Goal: Task Accomplishment & Management: Manage account settings

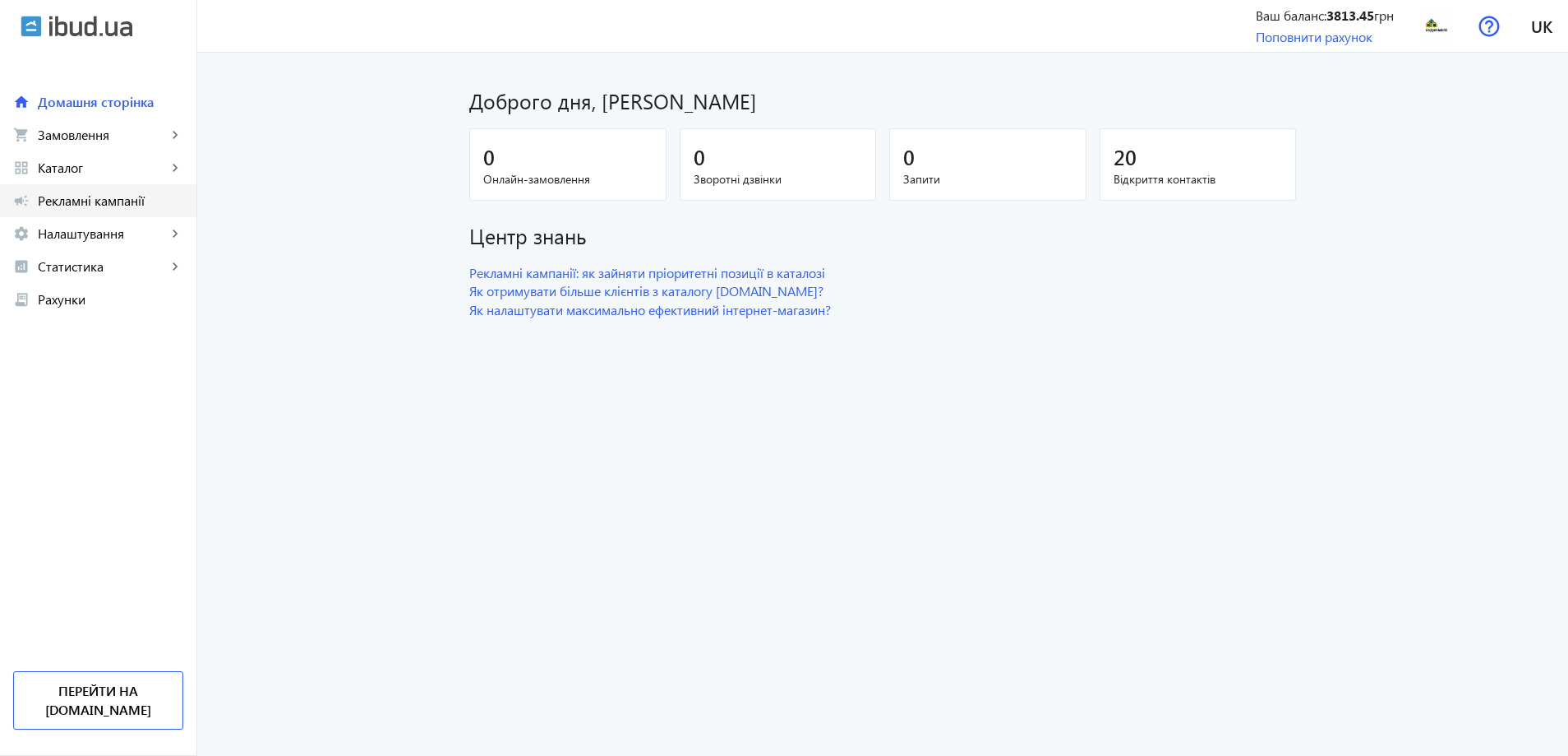
click at [74, 198] on span "Рекламні кампанії" at bounding box center [110, 201] width 145 height 16
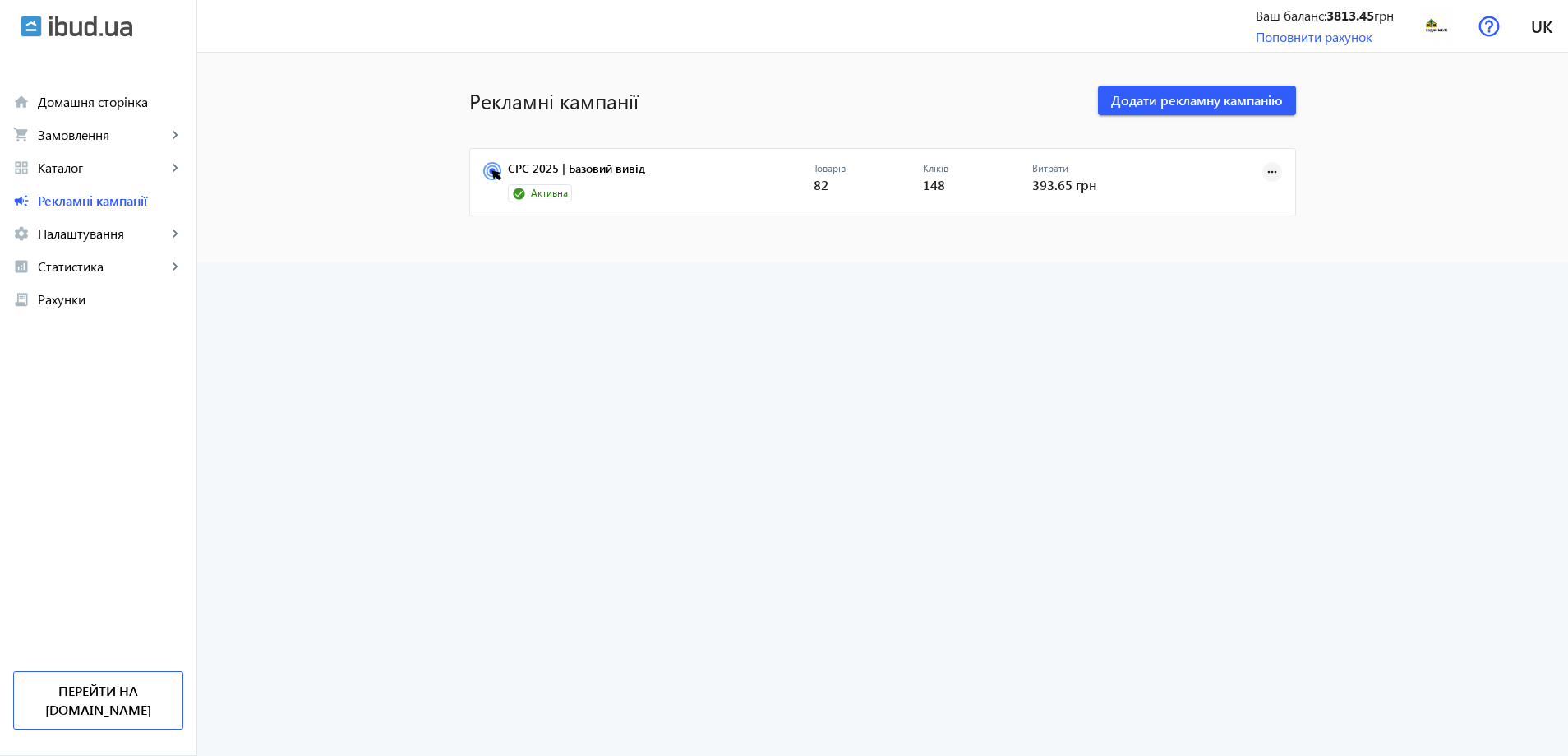
click at [1267, 171] on mat-icon "more_horiz" at bounding box center [1272, 172] width 18 height 18
click at [1216, 247] on span "Редагувати" at bounding box center [1220, 247] width 87 height 14
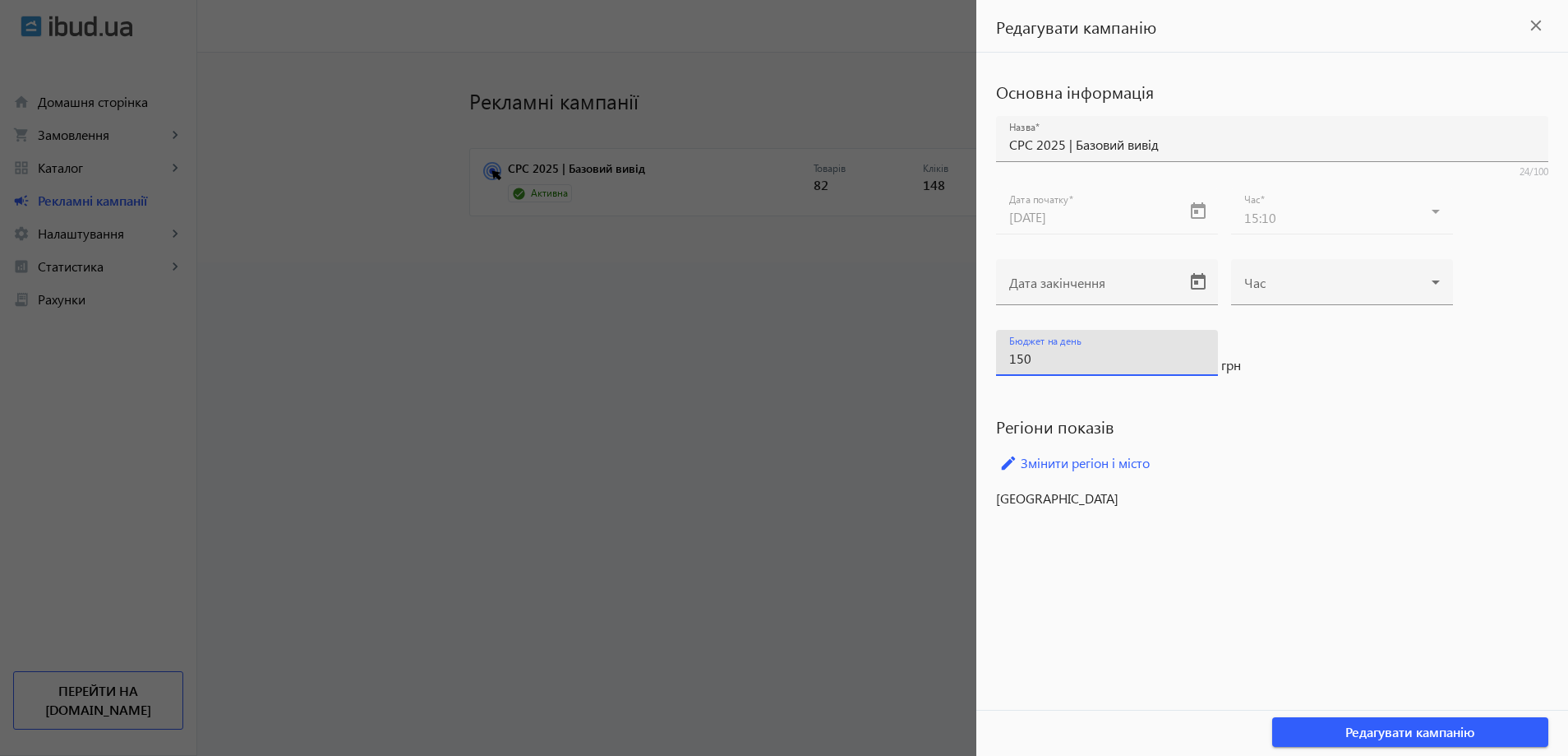
drag, startPoint x: 1033, startPoint y: 359, endPoint x: 959, endPoint y: 353, distance: 74.2
click at [968, 262] on mat-sidenav-container "Рекламні кампанії Додати рекламну кампанію CPC 2025 | Базовий вивід Активна Тов…" at bounding box center [882, 157] width 1370 height 210
type input "200"
click at [1417, 729] on span "Редагувати кампанію" at bounding box center [1410, 732] width 130 height 18
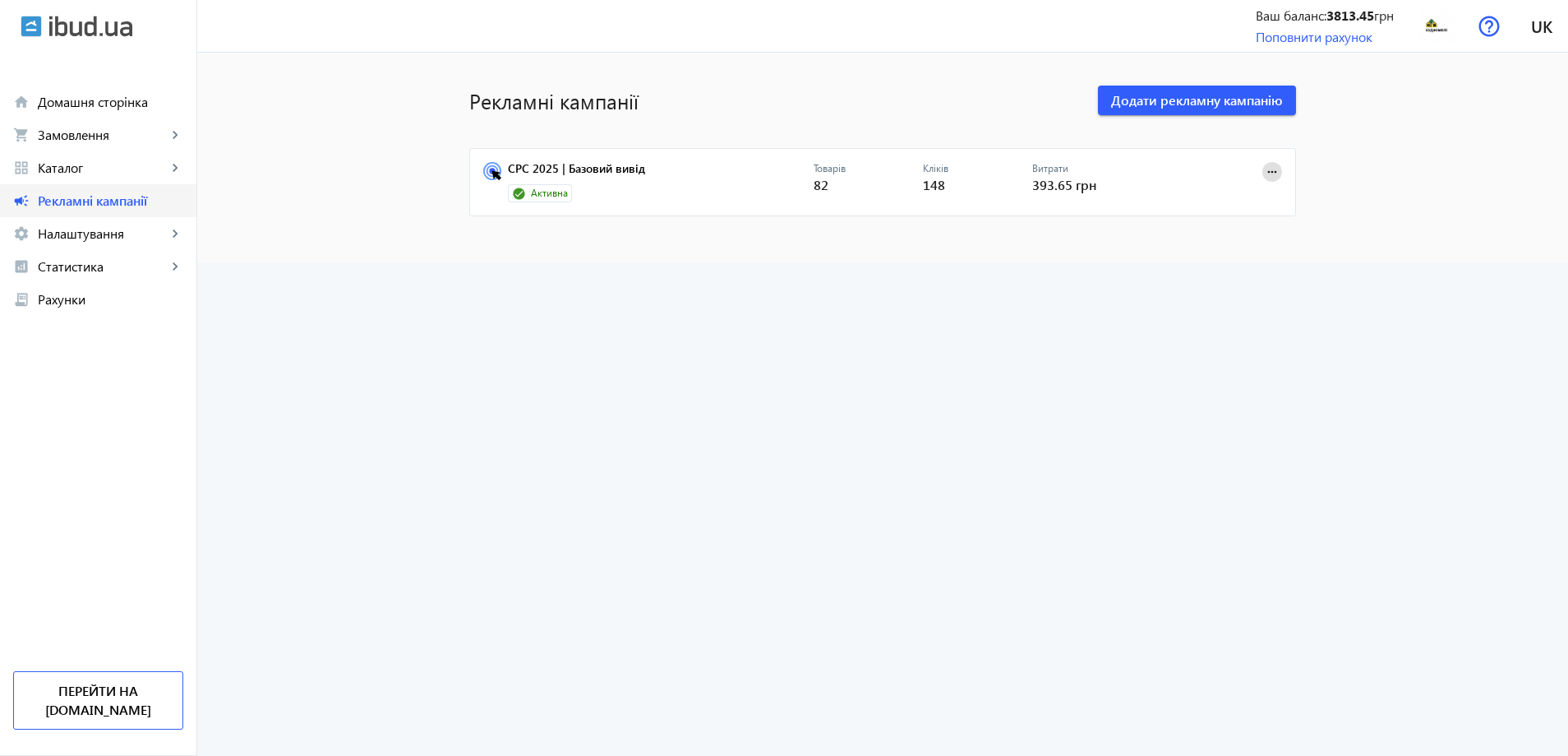
click at [84, 188] on link "campaign Рекламні кампанії" at bounding box center [98, 201] width 197 height 33
click at [580, 177] on link "CPC 2025 | Базовий вивід" at bounding box center [661, 173] width 306 height 23
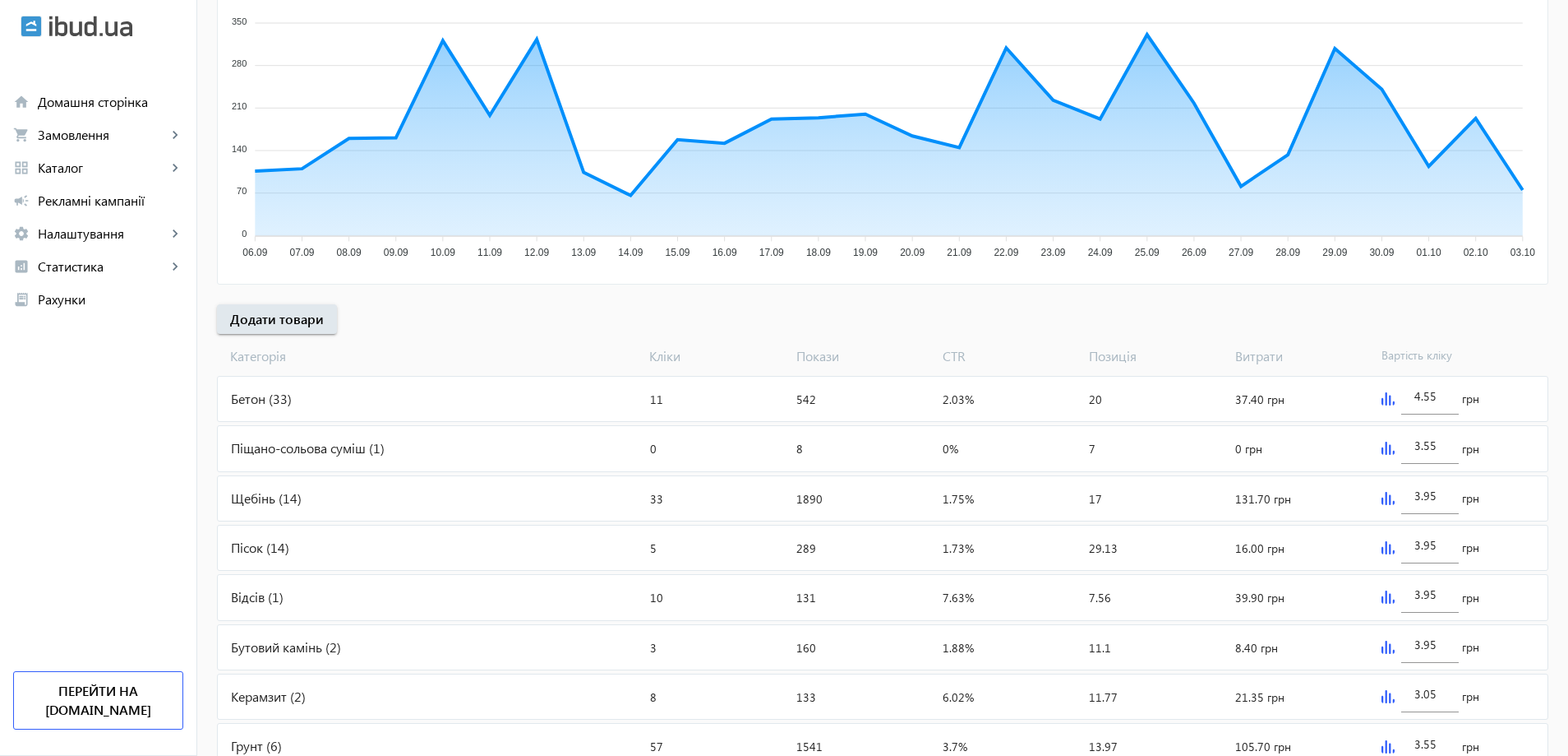
scroll to position [558, 0]
